Goal: Register for event/course

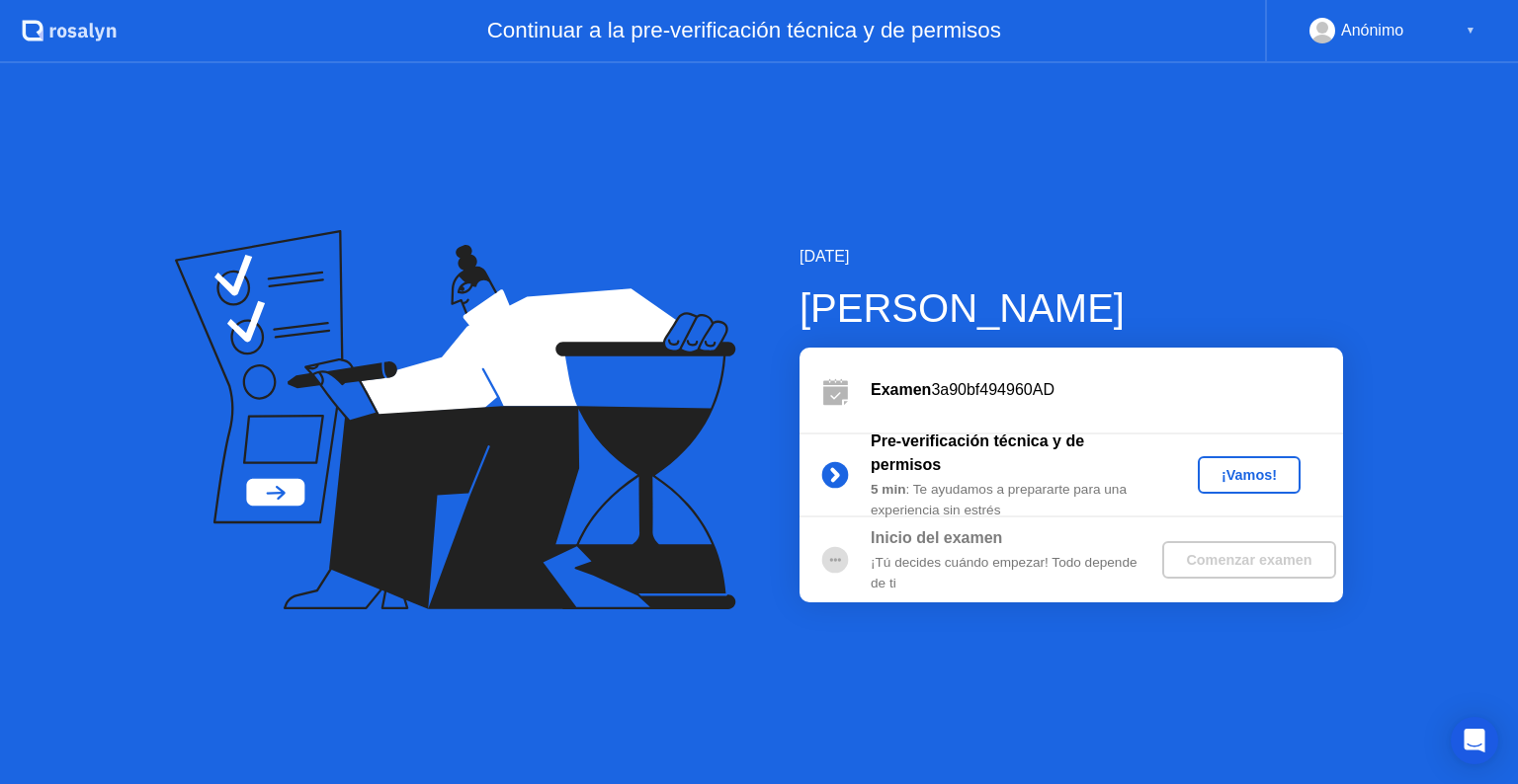
click at [1231, 482] on div "¡Vamos!" at bounding box center [1249, 475] width 87 height 16
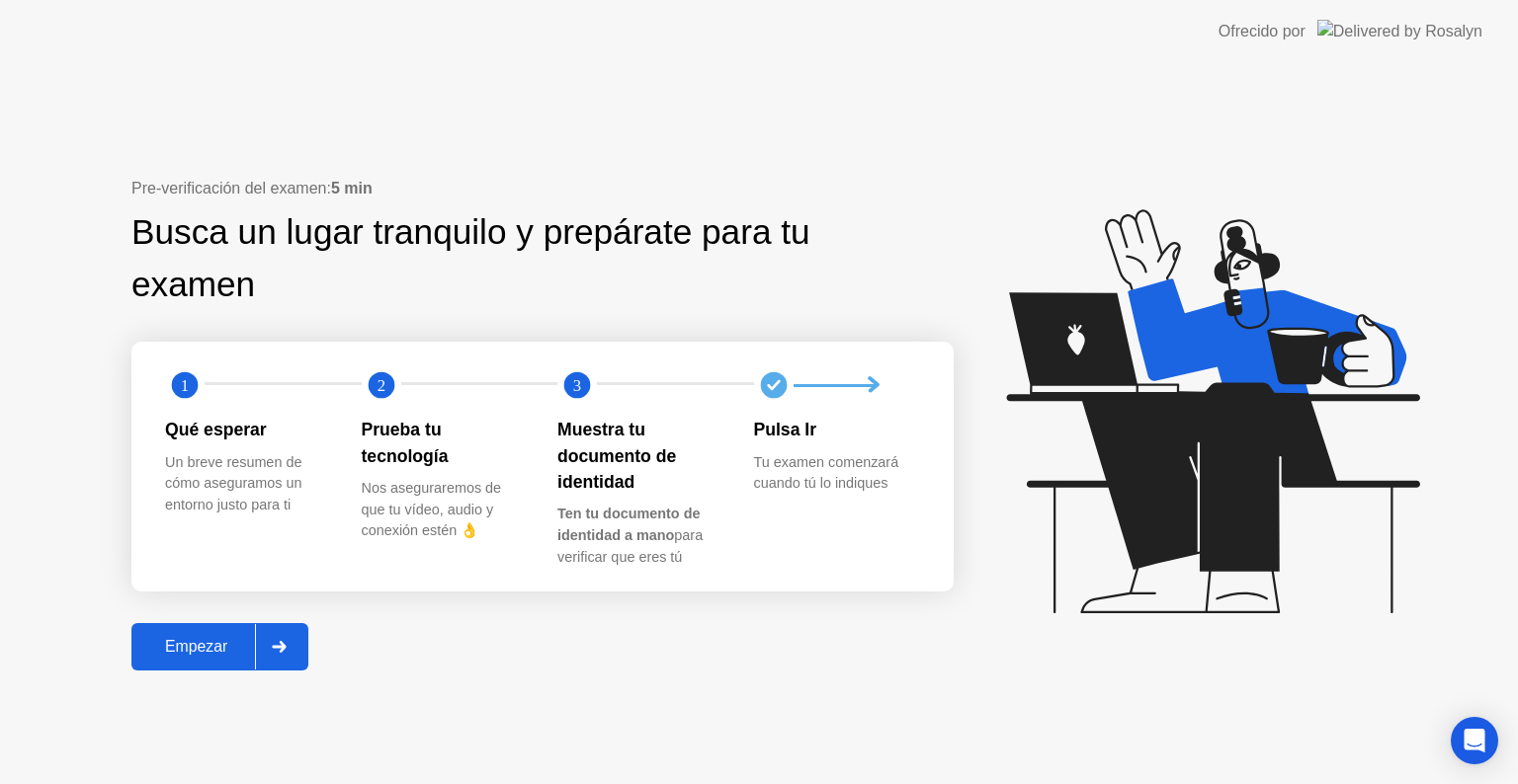
click at [230, 642] on div "Empezar" at bounding box center [196, 647] width 118 height 18
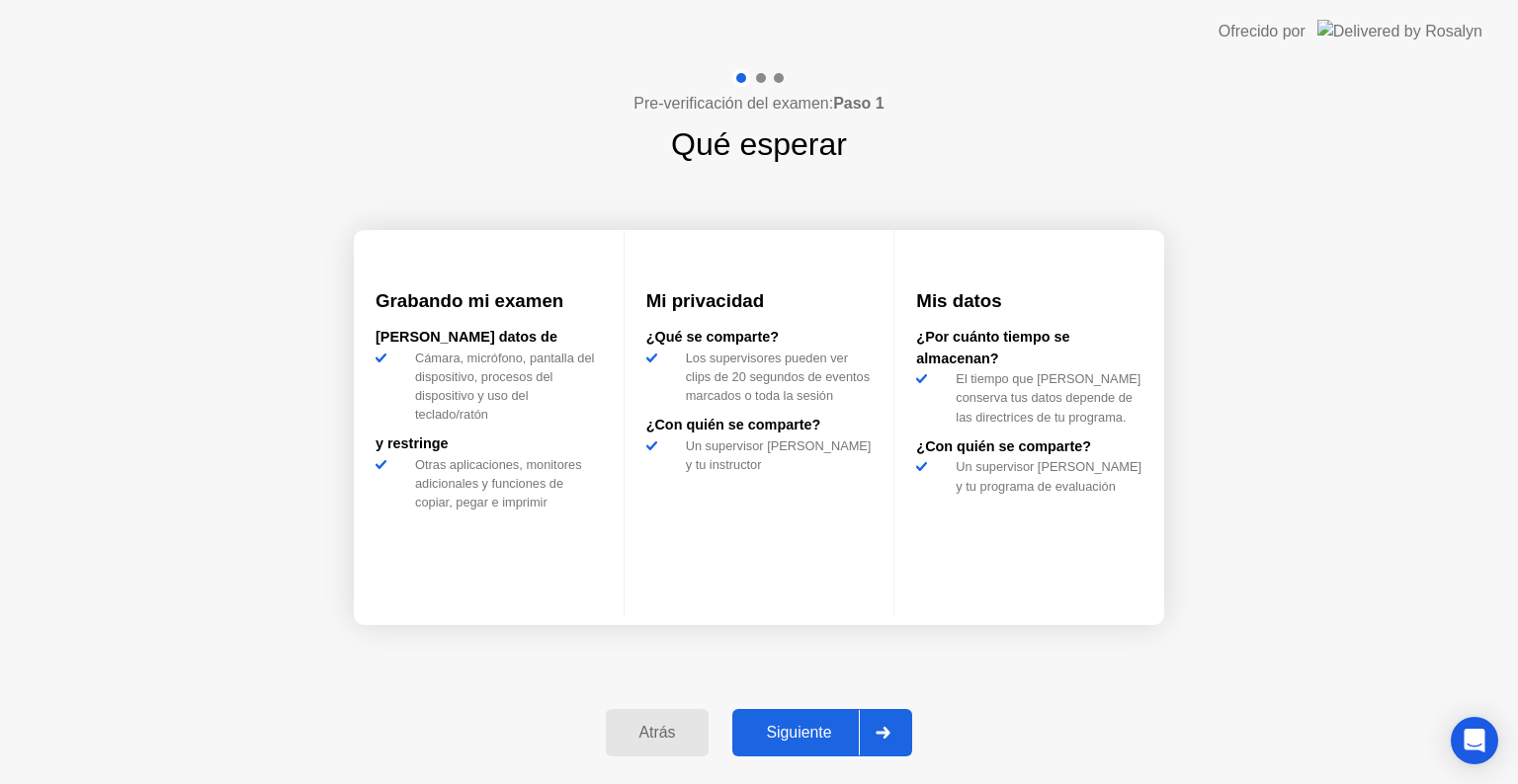
click at [798, 739] on div "Siguiente" at bounding box center [799, 733] width 121 height 18
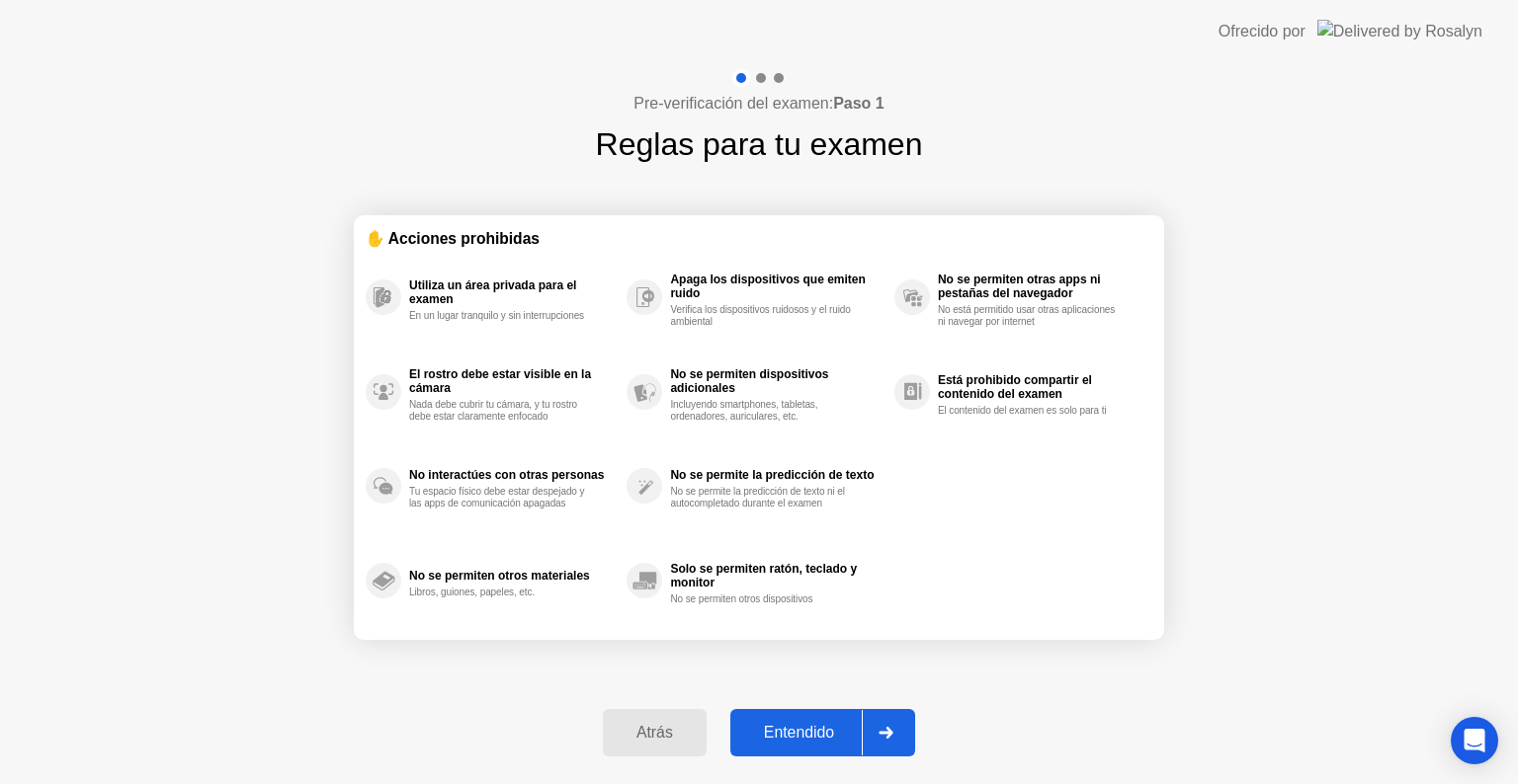
click at [798, 739] on div "Entendido" at bounding box center [799, 733] width 126 height 18
select select "**********"
select select "*******"
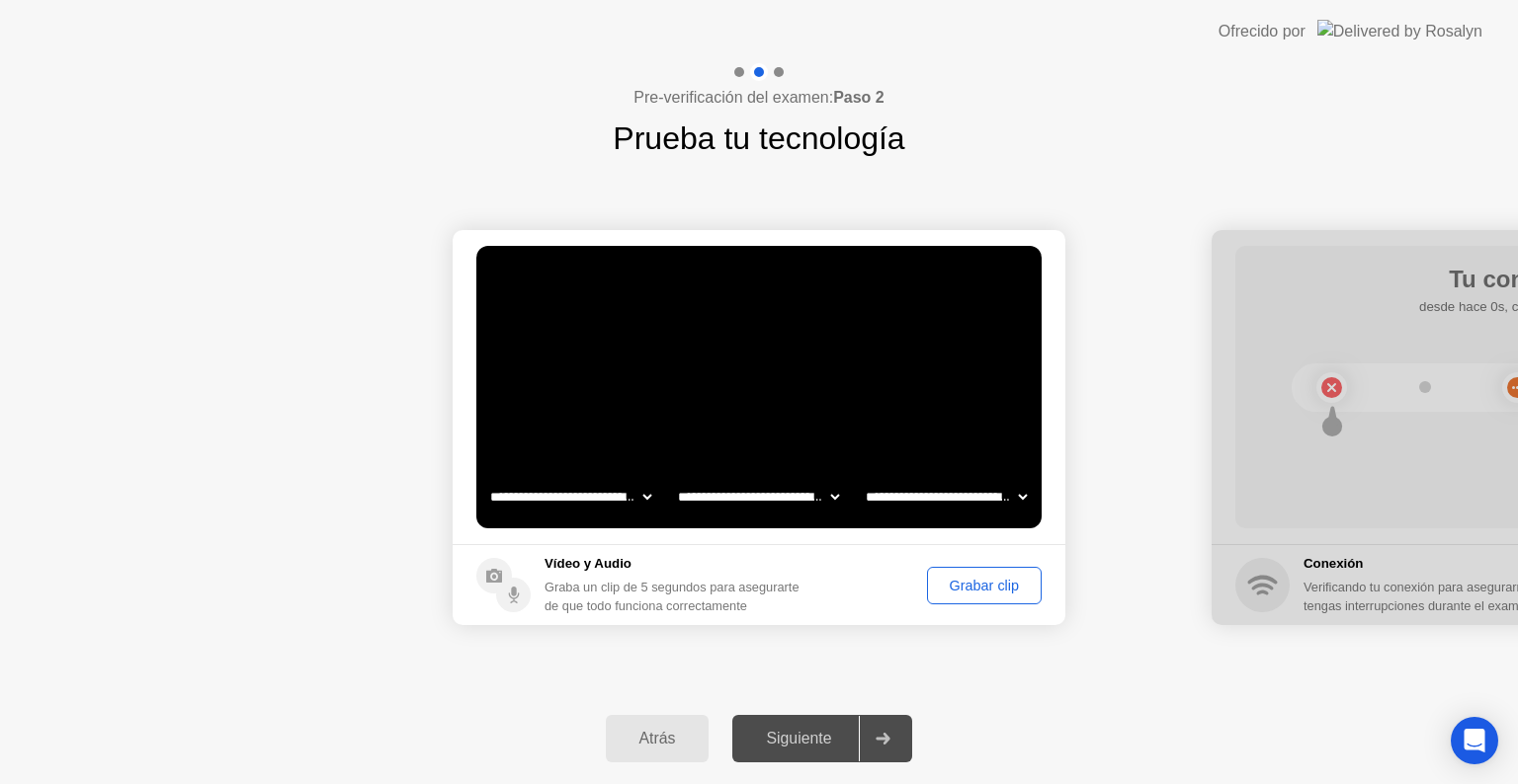
click at [834, 736] on div "Siguiente" at bounding box center [799, 739] width 121 height 18
click at [955, 578] on div "Grabar clip" at bounding box center [985, 586] width 101 height 16
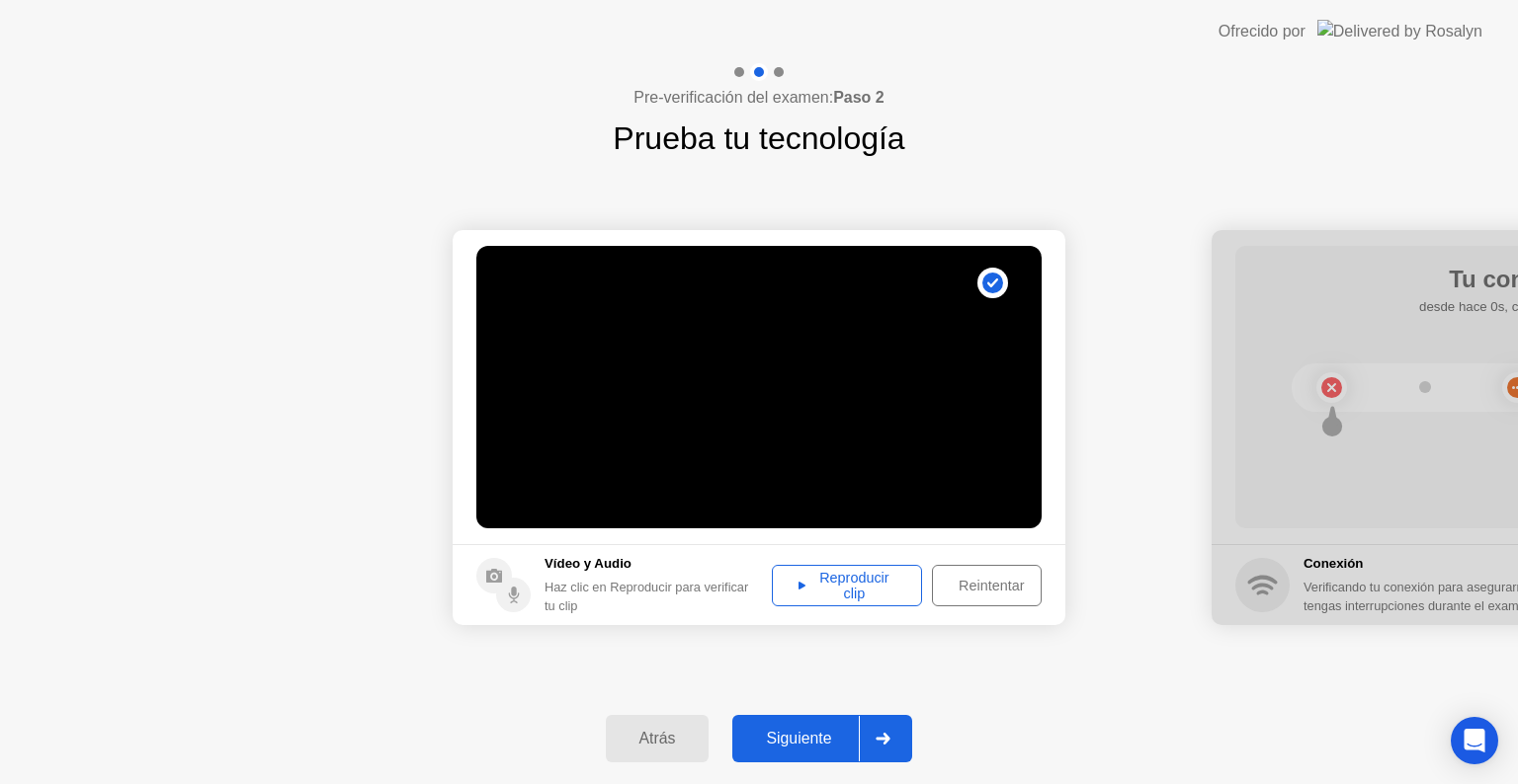
click at [883, 587] on div "Reproducir clip" at bounding box center [847, 586] width 137 height 32
click at [831, 743] on div "Siguiente" at bounding box center [799, 739] width 121 height 18
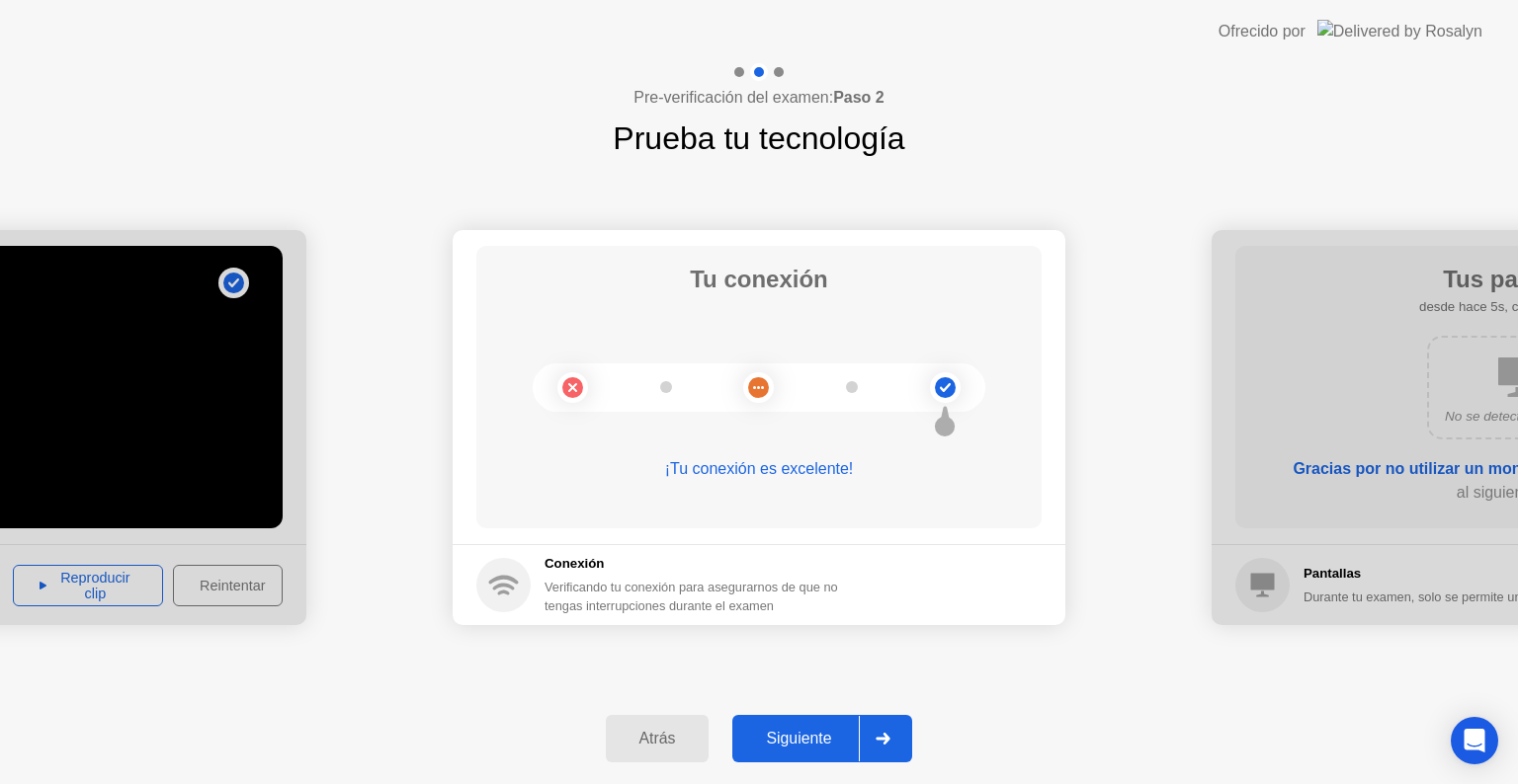
click at [831, 743] on div "Siguiente" at bounding box center [799, 739] width 121 height 18
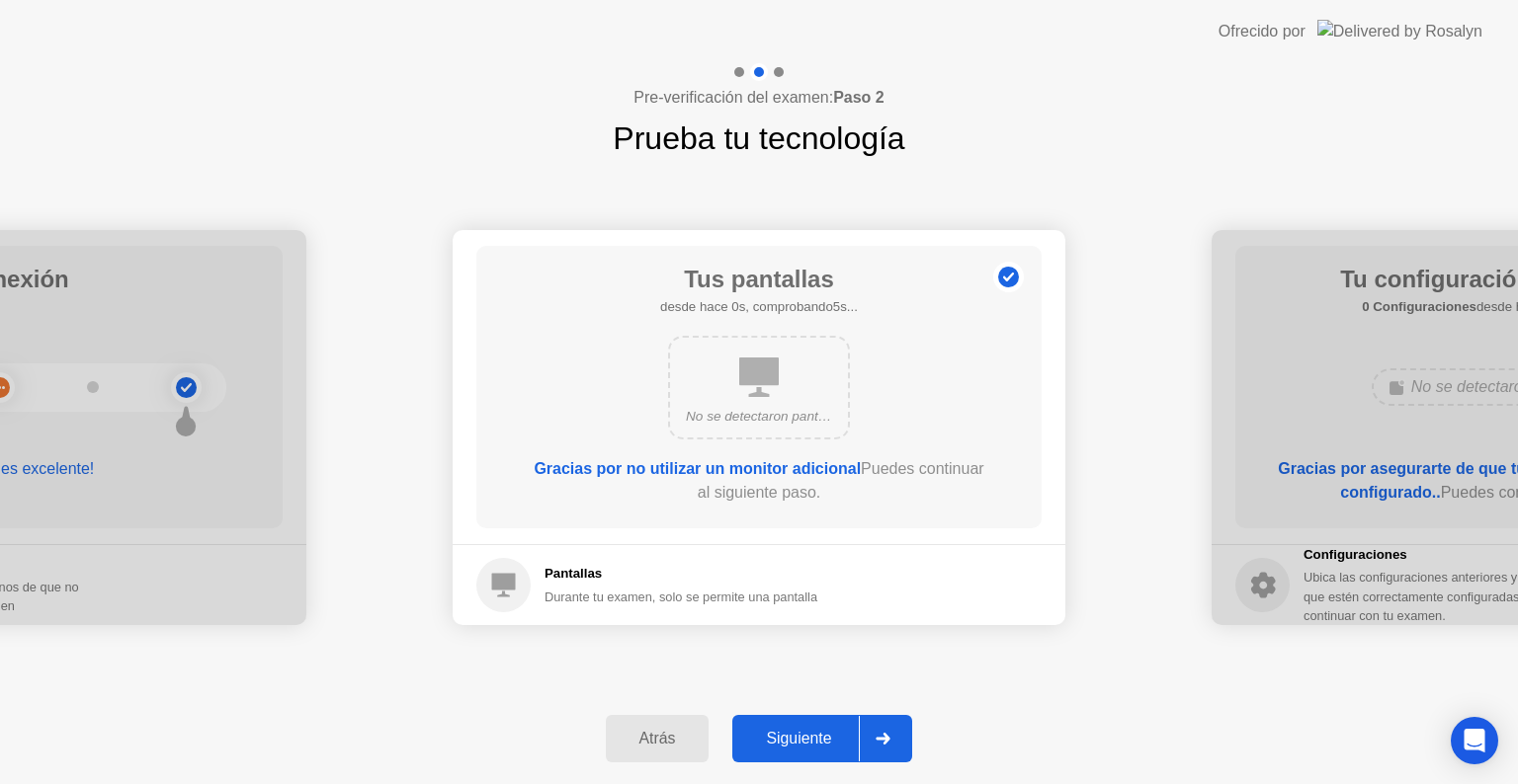
click at [850, 747] on div "Siguiente" at bounding box center [799, 739] width 121 height 18
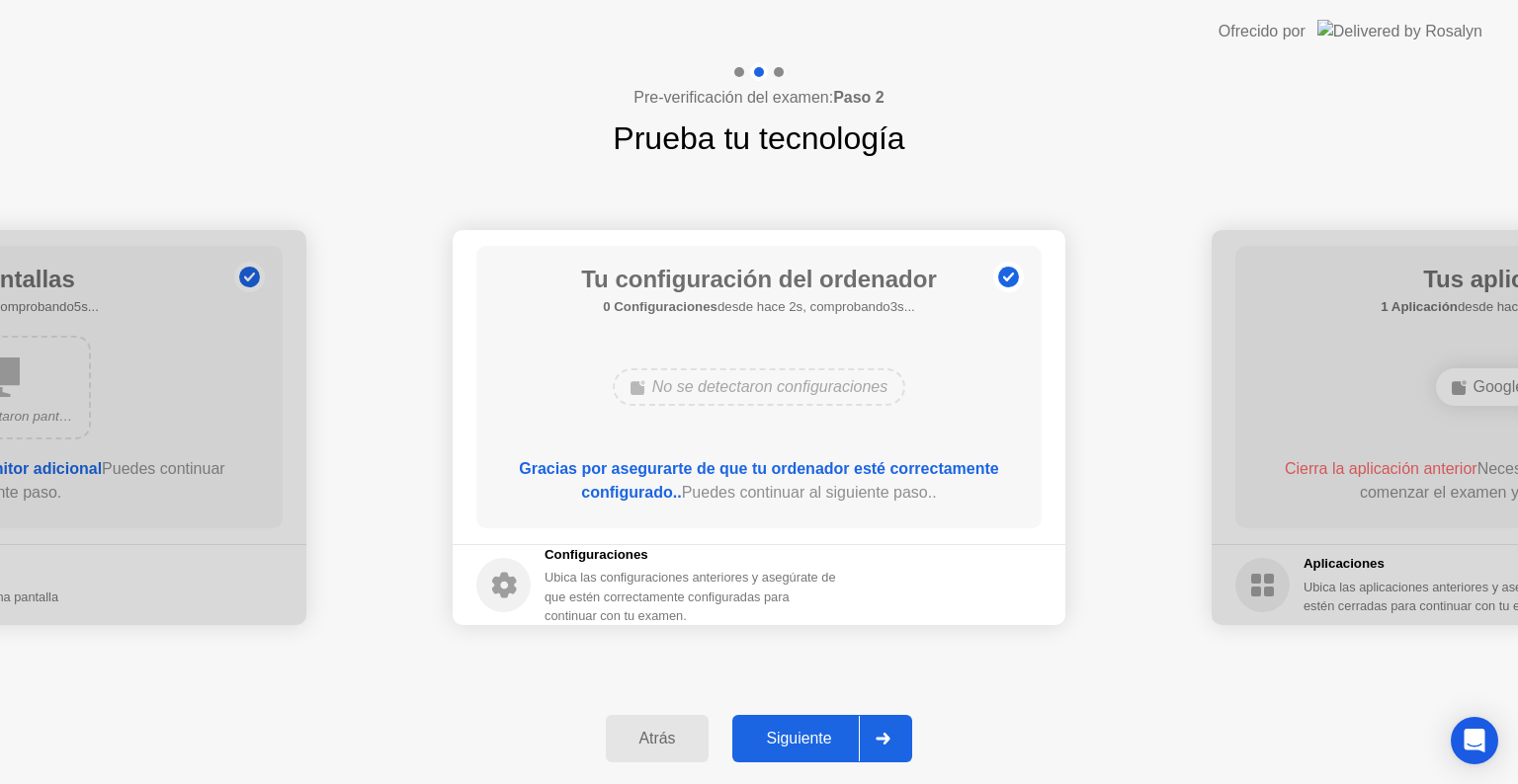
click at [850, 747] on div "Siguiente" at bounding box center [799, 739] width 121 height 18
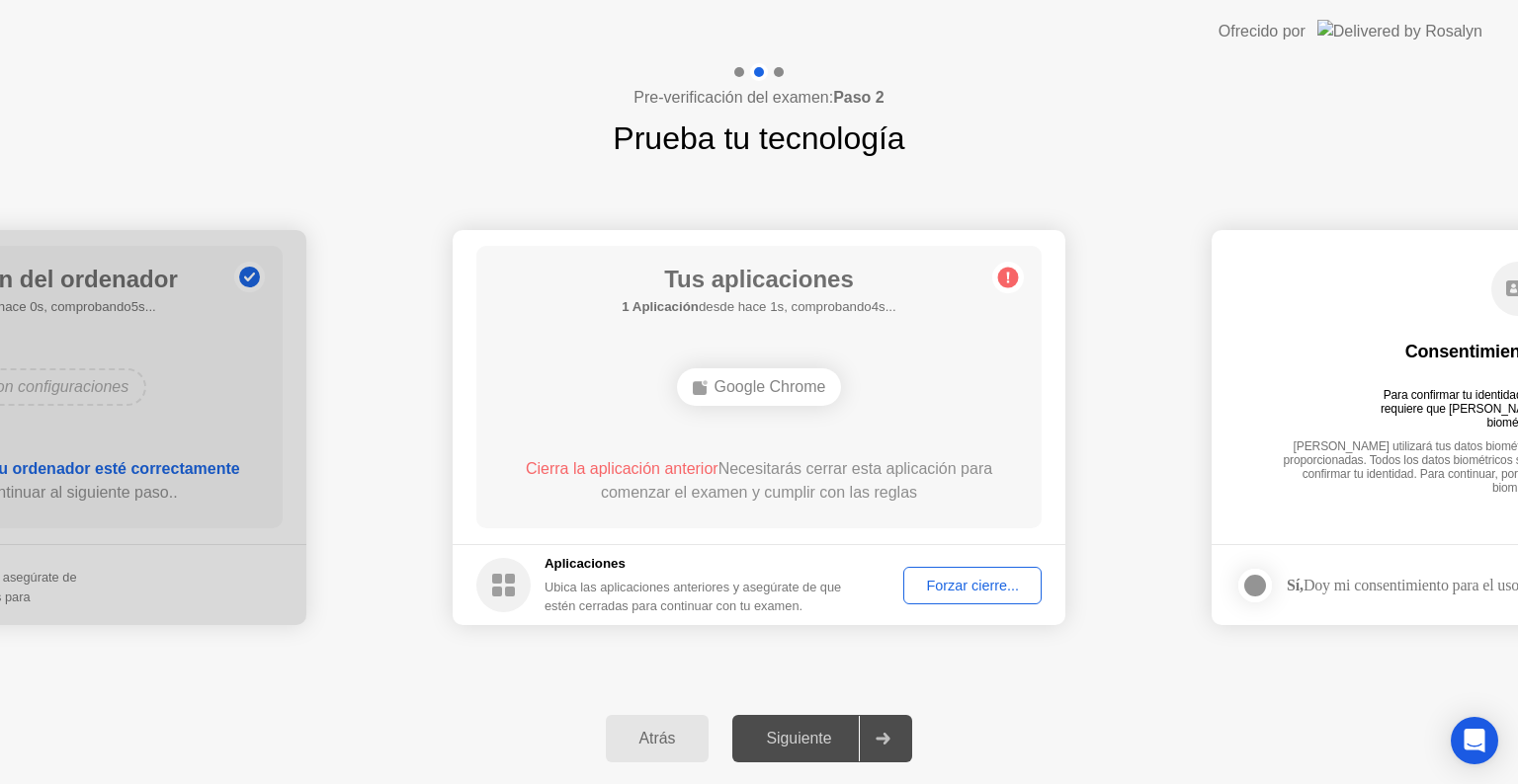
click at [967, 590] on div "Forzar cierre..." at bounding box center [973, 586] width 125 height 16
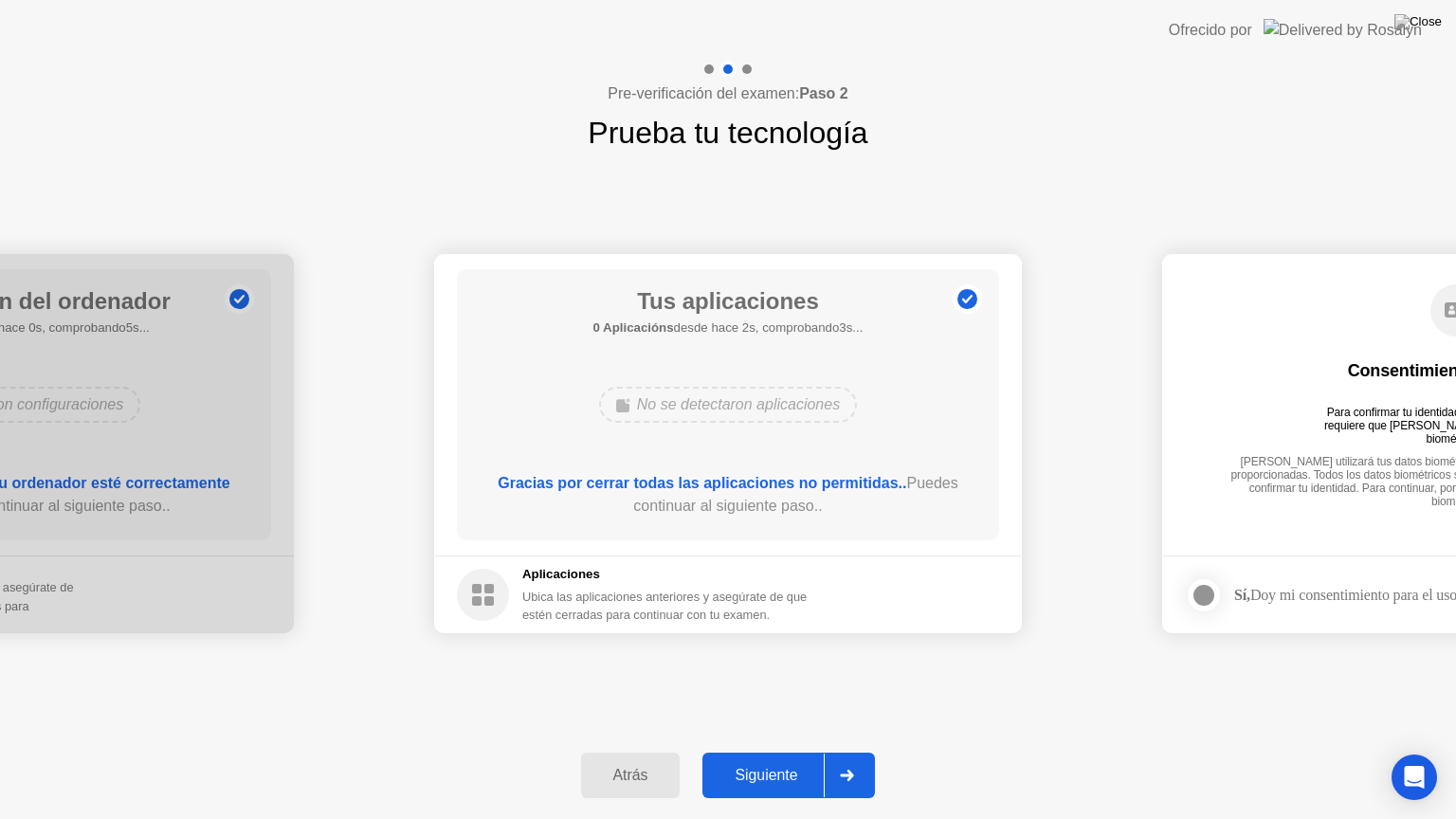
click at [786, 751] on div "Siguiente" at bounding box center [767, 775] width 116 height 17
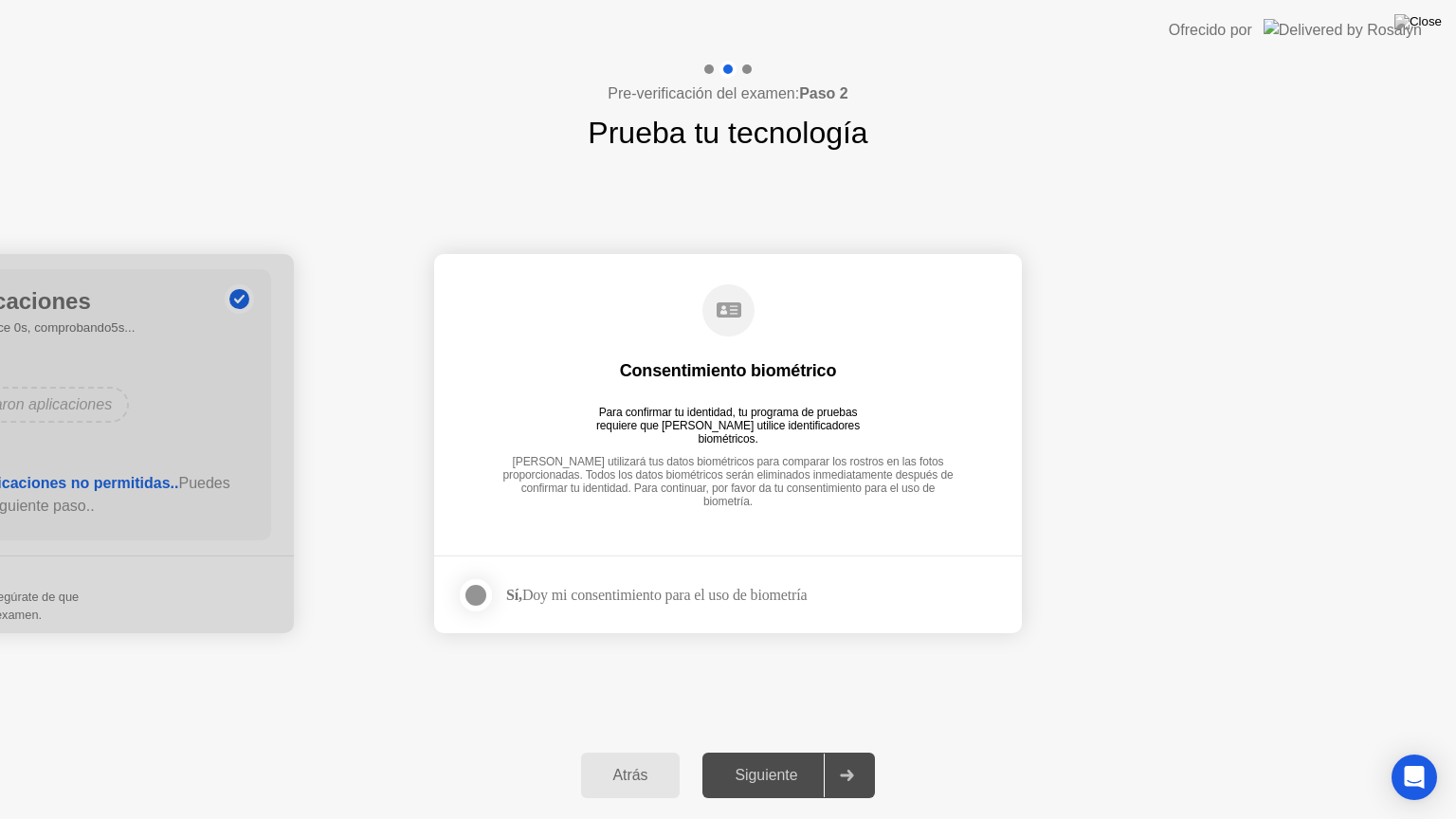
click at [464, 603] on div at bounding box center [476, 595] width 23 height 23
click at [763, 751] on div "Siguiente" at bounding box center [767, 775] width 116 height 17
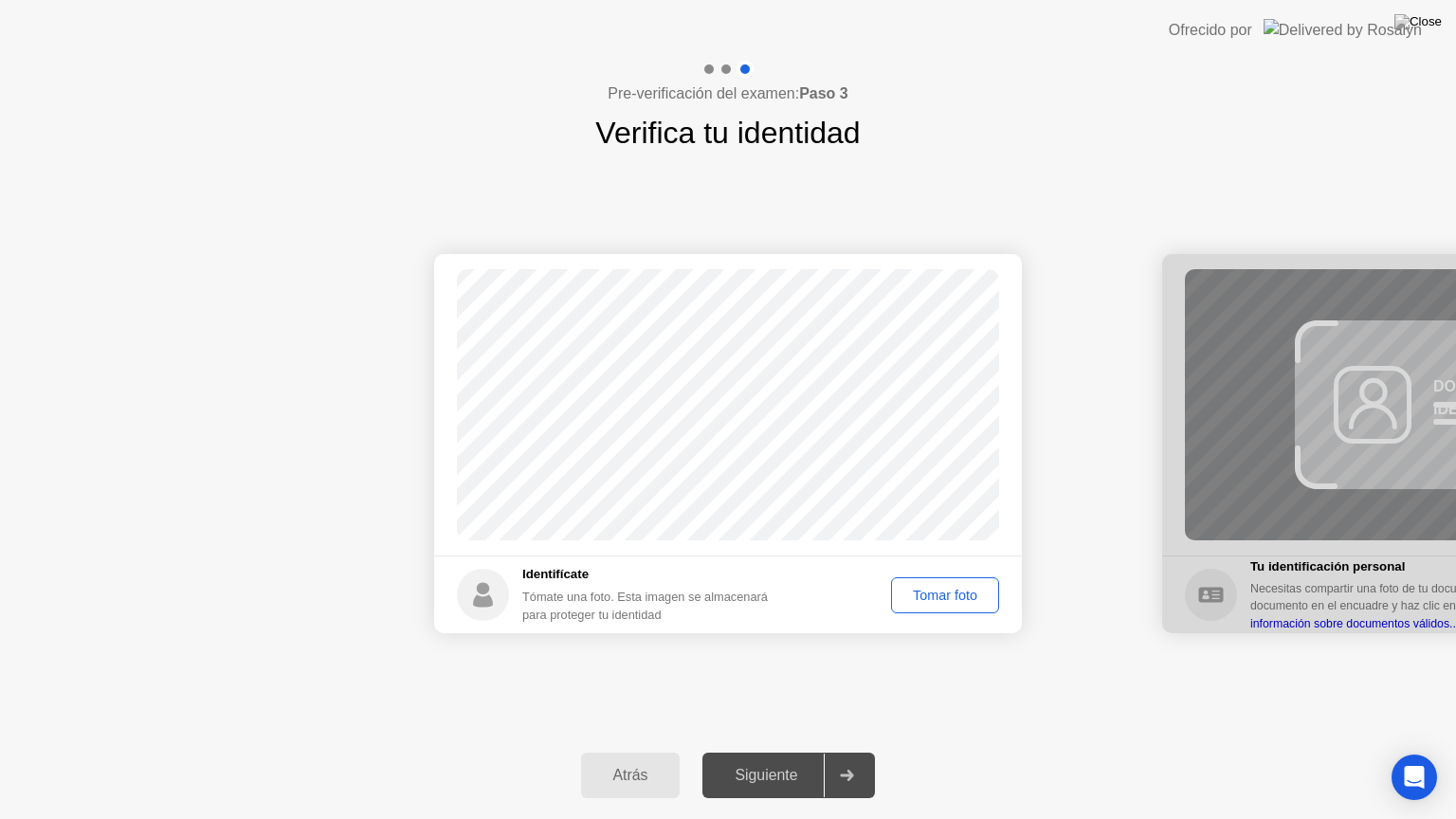
click at [950, 603] on div "Tomar foto" at bounding box center [945, 595] width 95 height 15
click at [806, 751] on div "Siguiente" at bounding box center [767, 775] width 116 height 17
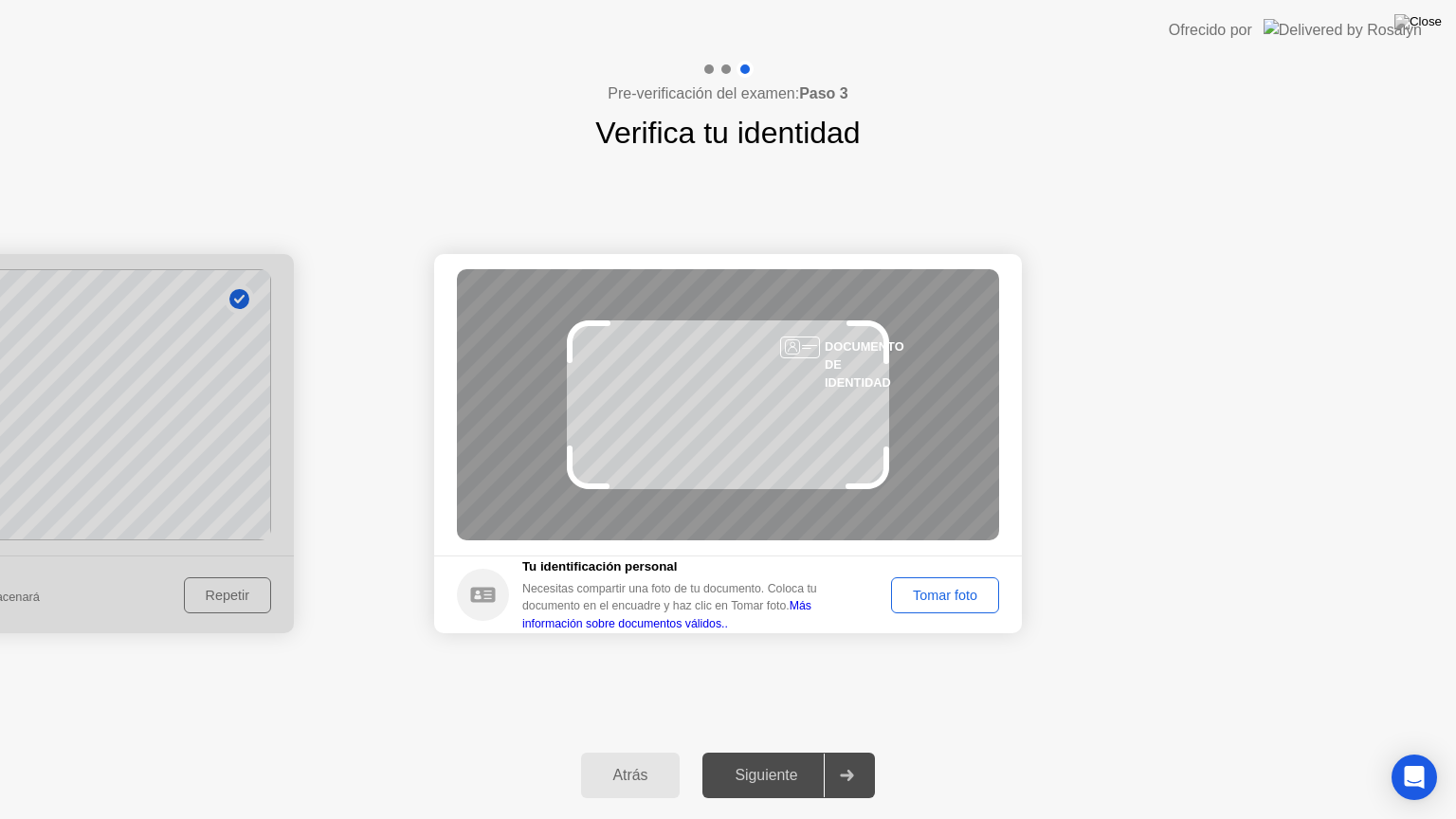
click at [927, 598] on div "Tomar foto" at bounding box center [945, 595] width 95 height 15
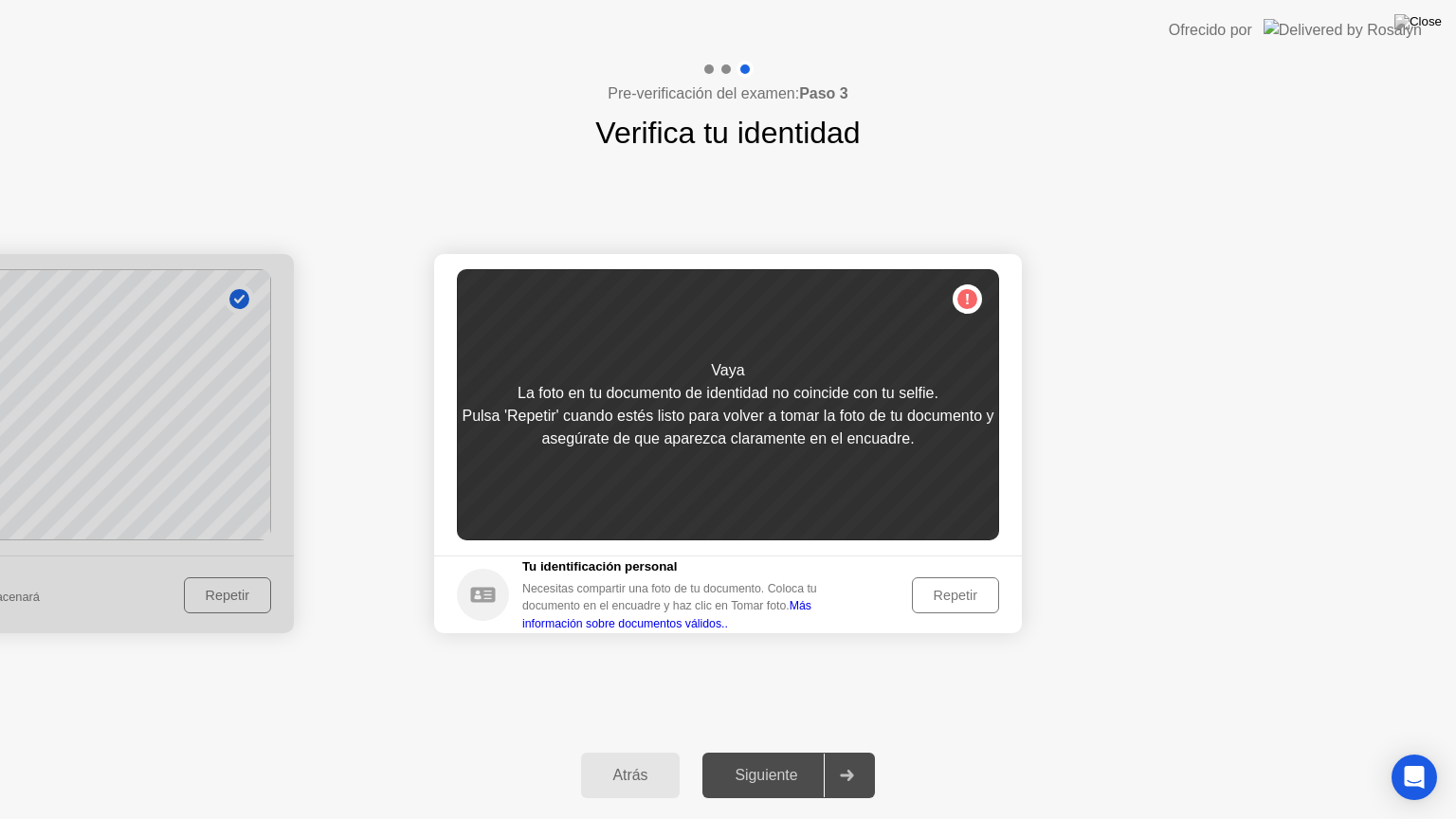
click at [927, 598] on div "Repetir" at bounding box center [956, 595] width 74 height 15
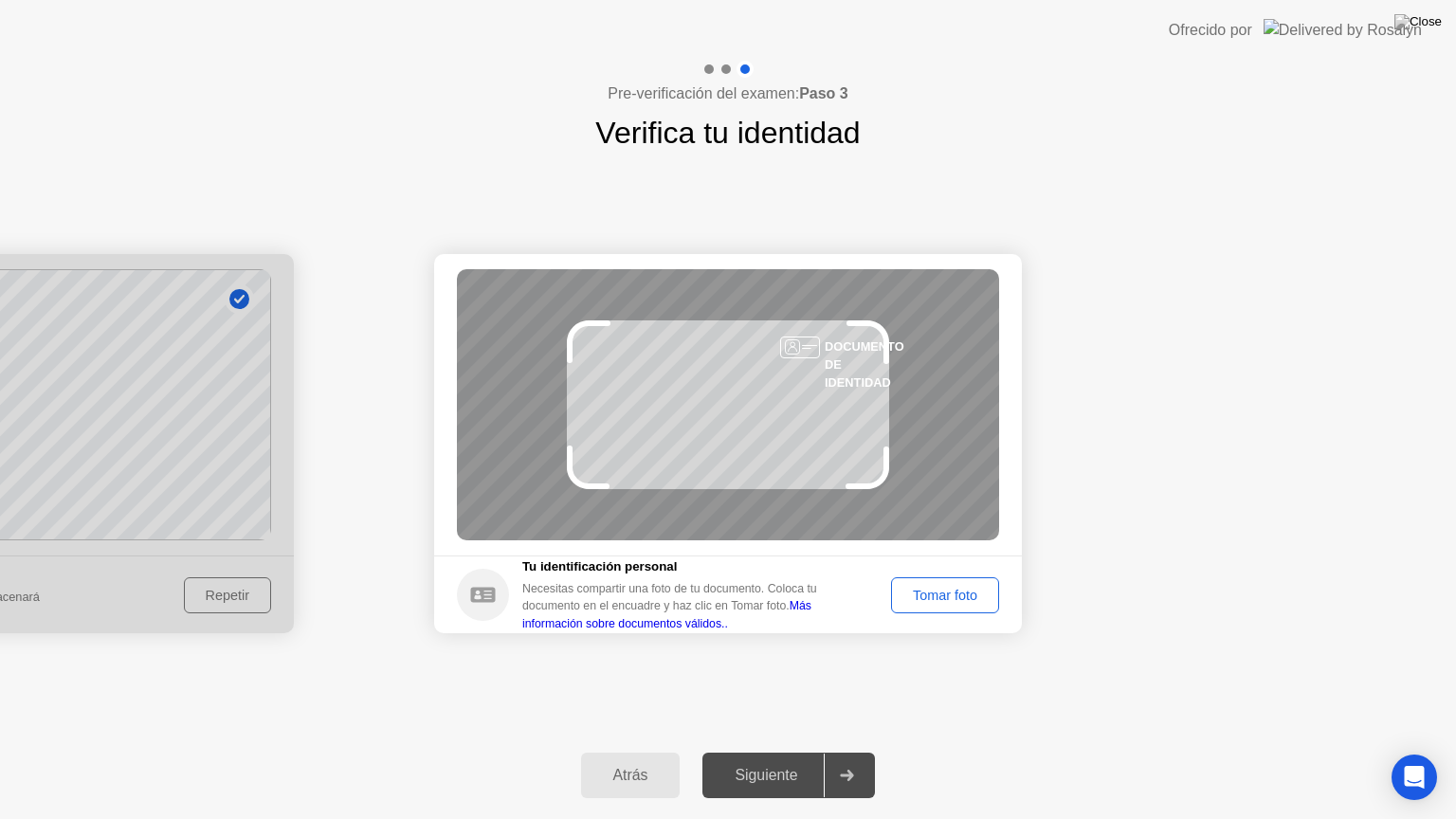
click at [932, 595] on div "Tomar foto" at bounding box center [945, 595] width 95 height 15
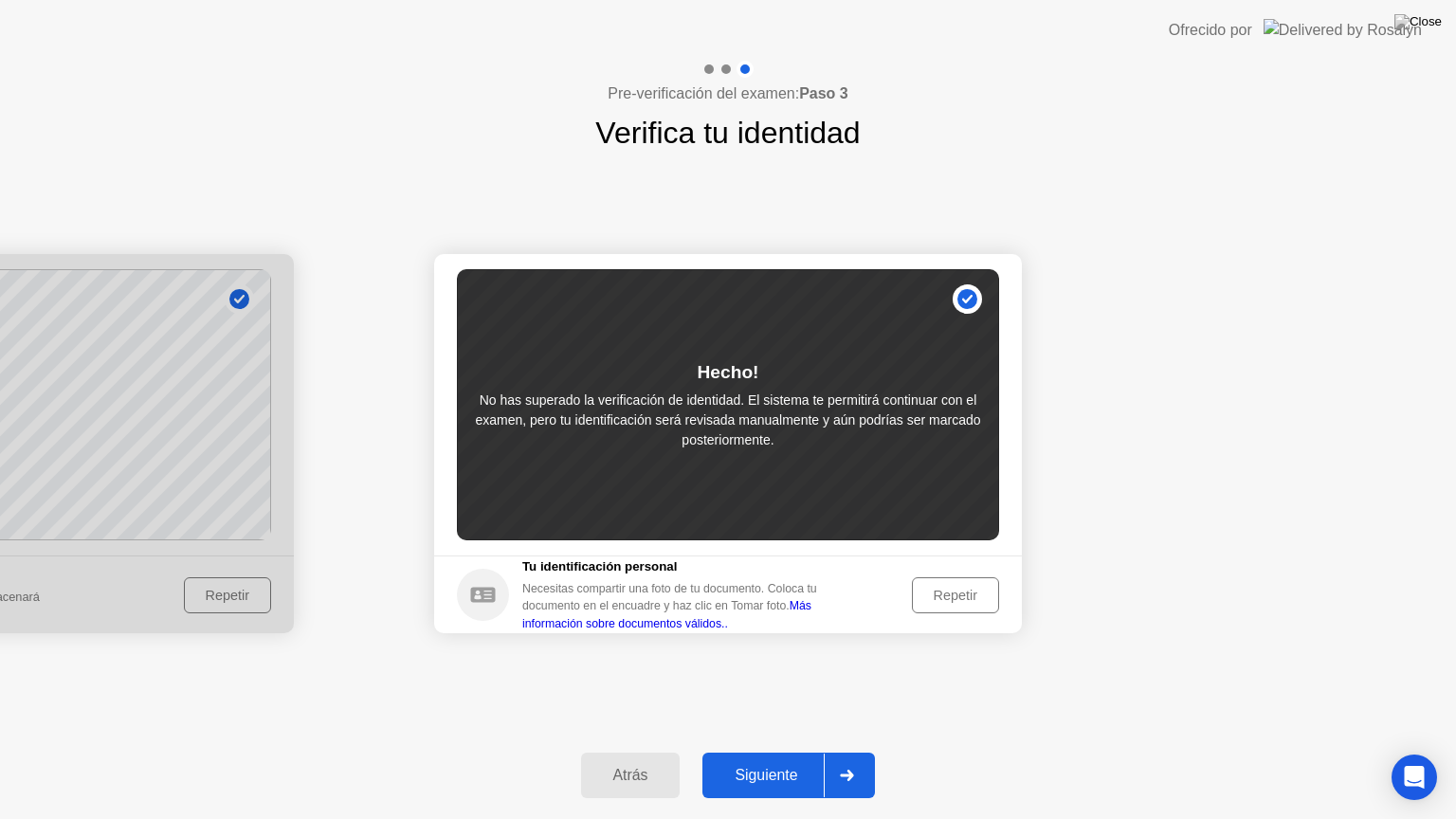
click at [791, 751] on div "Siguiente" at bounding box center [767, 775] width 116 height 17
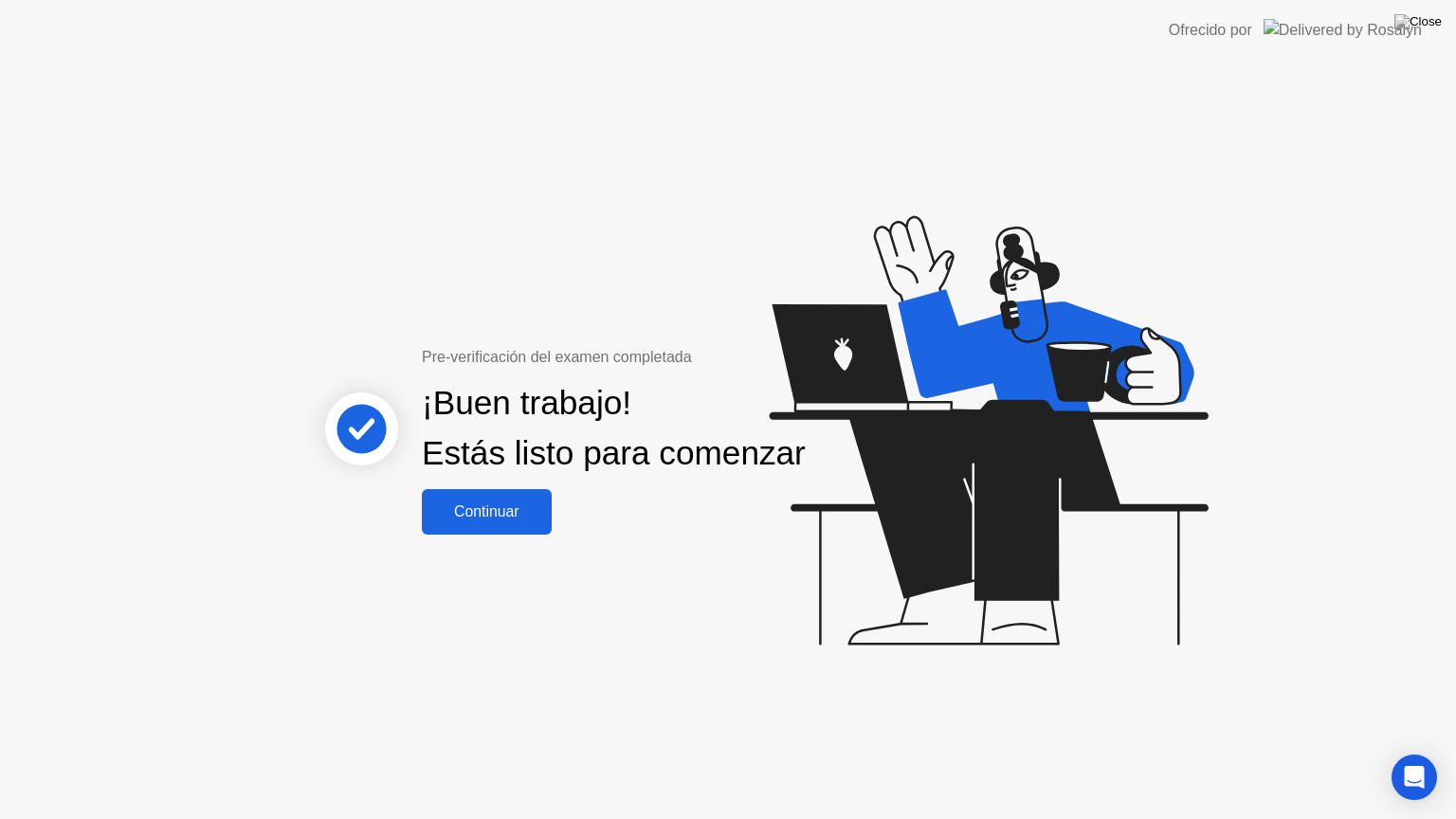
click at [501, 520] on div "Continuar" at bounding box center [487, 512] width 119 height 17
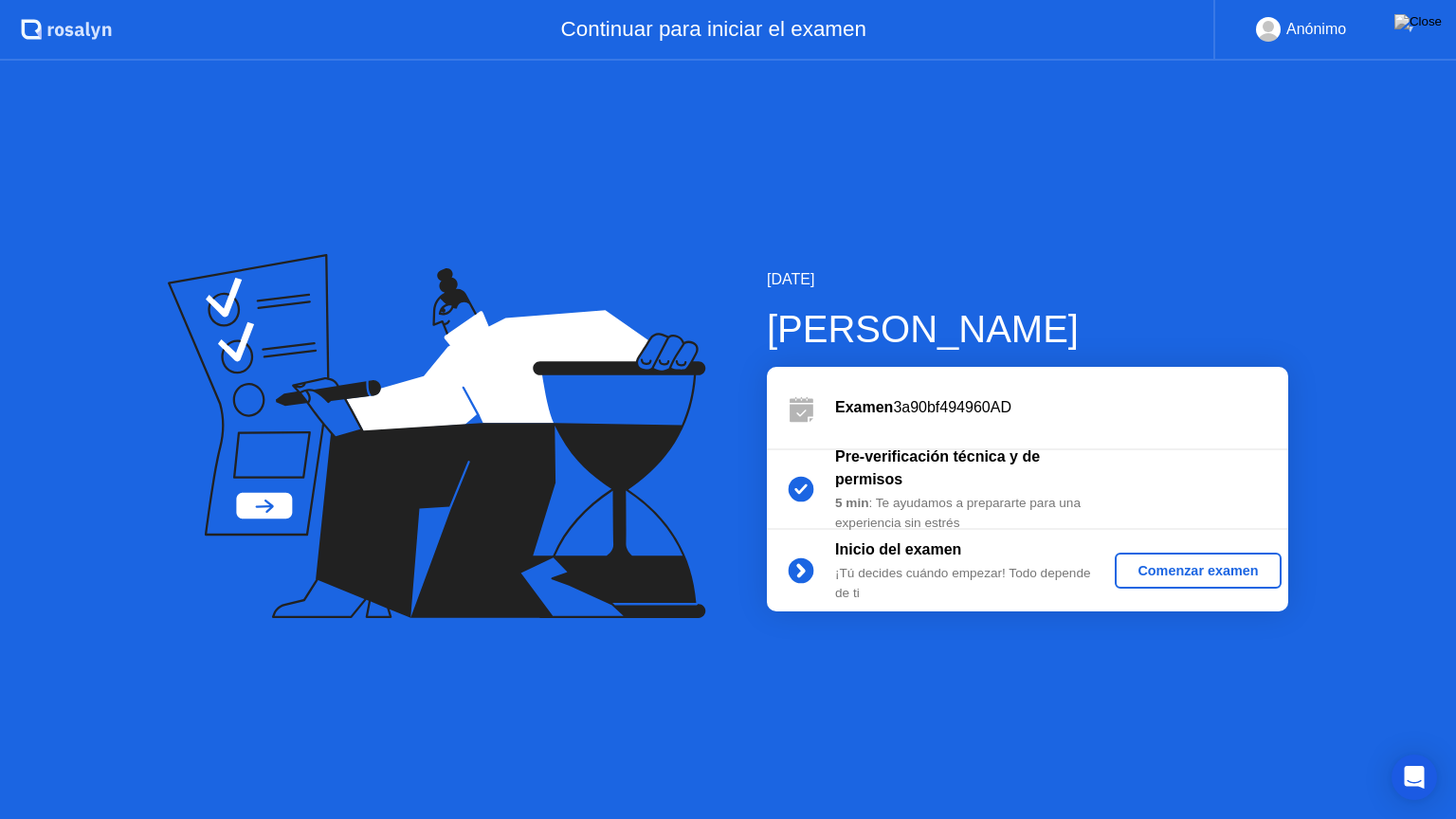
click at [1157, 563] on div "Comenzar examen" at bounding box center [1197, 571] width 150 height 15
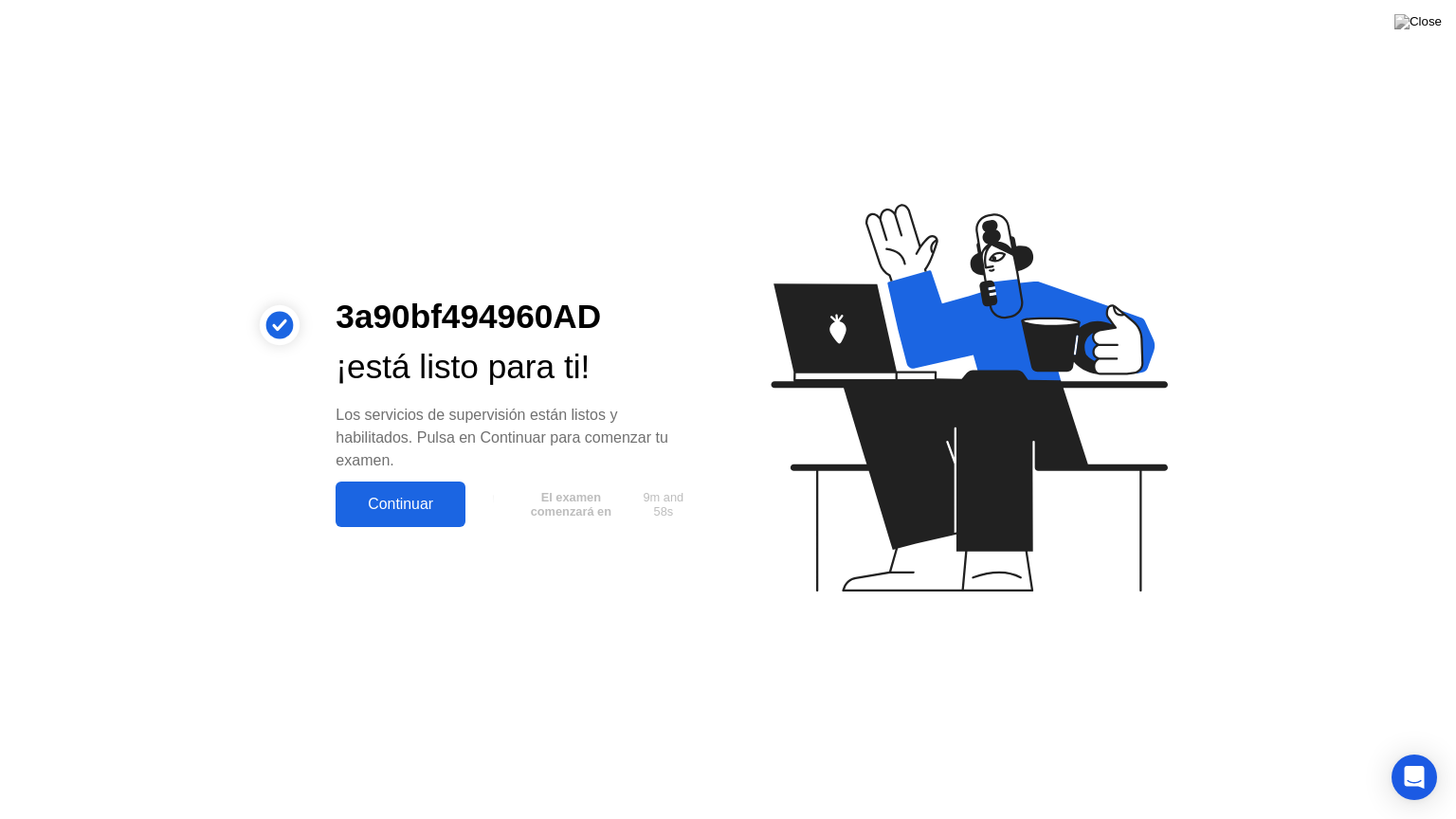
click at [487, 312] on div "3a90bf494960AD" at bounding box center [516, 317] width 362 height 50
click at [403, 510] on div "Continuar" at bounding box center [400, 504] width 119 height 17
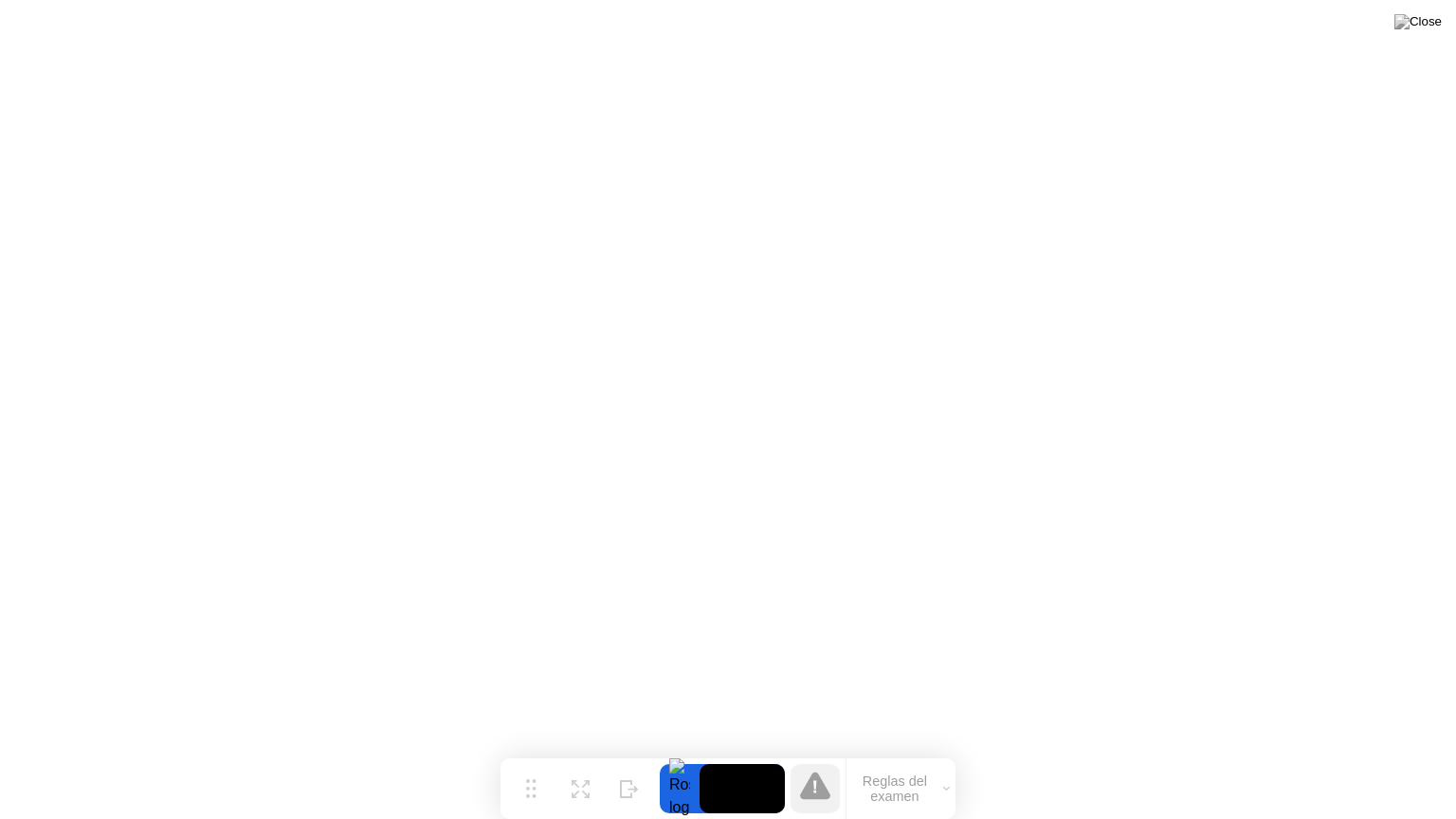
click at [900, 751] on button "Reglas del examen" at bounding box center [901, 789] width 109 height 32
